Goal: Information Seeking & Learning: Learn about a topic

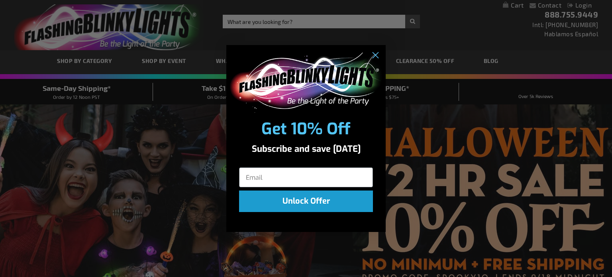
click at [4, 20] on div "Close dialog Get 10% Off Subscribe and save today Unlock Offer Submit" at bounding box center [306, 138] width 612 height 277
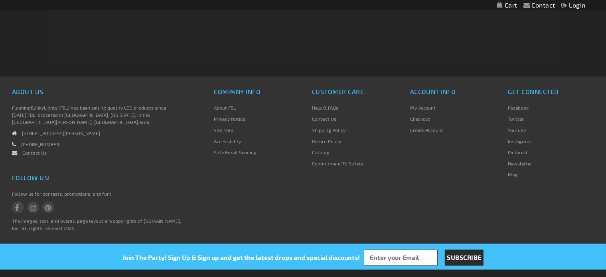
scroll to position [1326, 0]
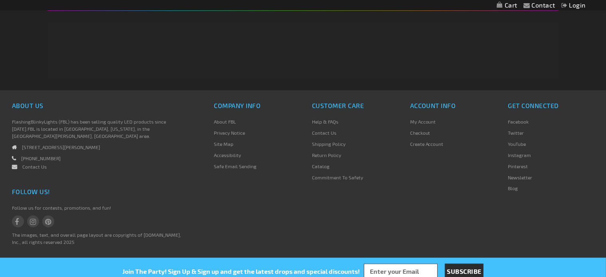
click at [229, 123] on link "About FBL" at bounding box center [225, 122] width 22 height 6
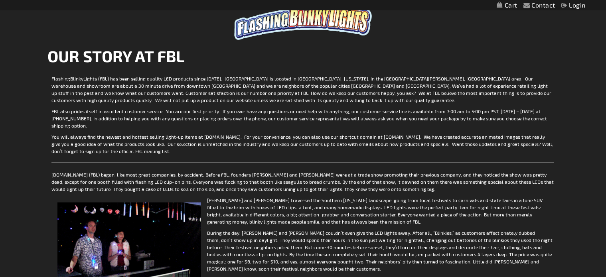
scroll to position [359, 0]
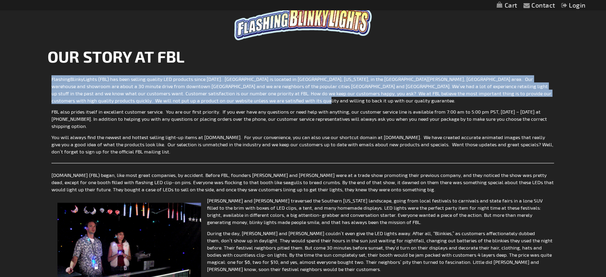
drag, startPoint x: 49, startPoint y: 76, endPoint x: 250, endPoint y: 102, distance: 203.0
click at [250, 102] on td "FlashingBlinkyLights (FBL) has been selling quality LED products since [DATE]. …" at bounding box center [302, 261] width 510 height 378
